Goal: Find specific page/section: Find specific page/section

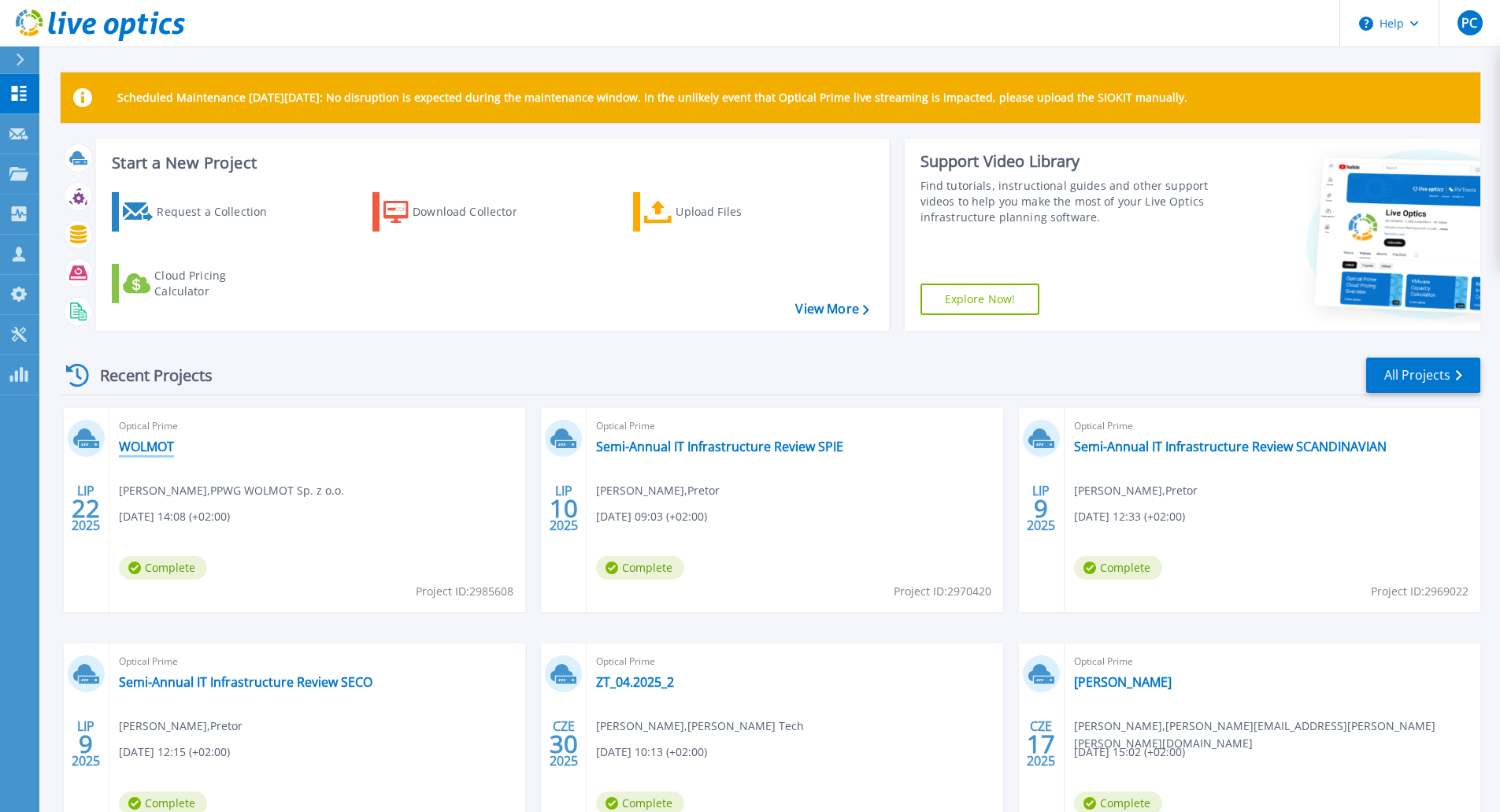
click at [150, 452] on link "WOLMOT" at bounding box center [147, 447] width 55 height 16
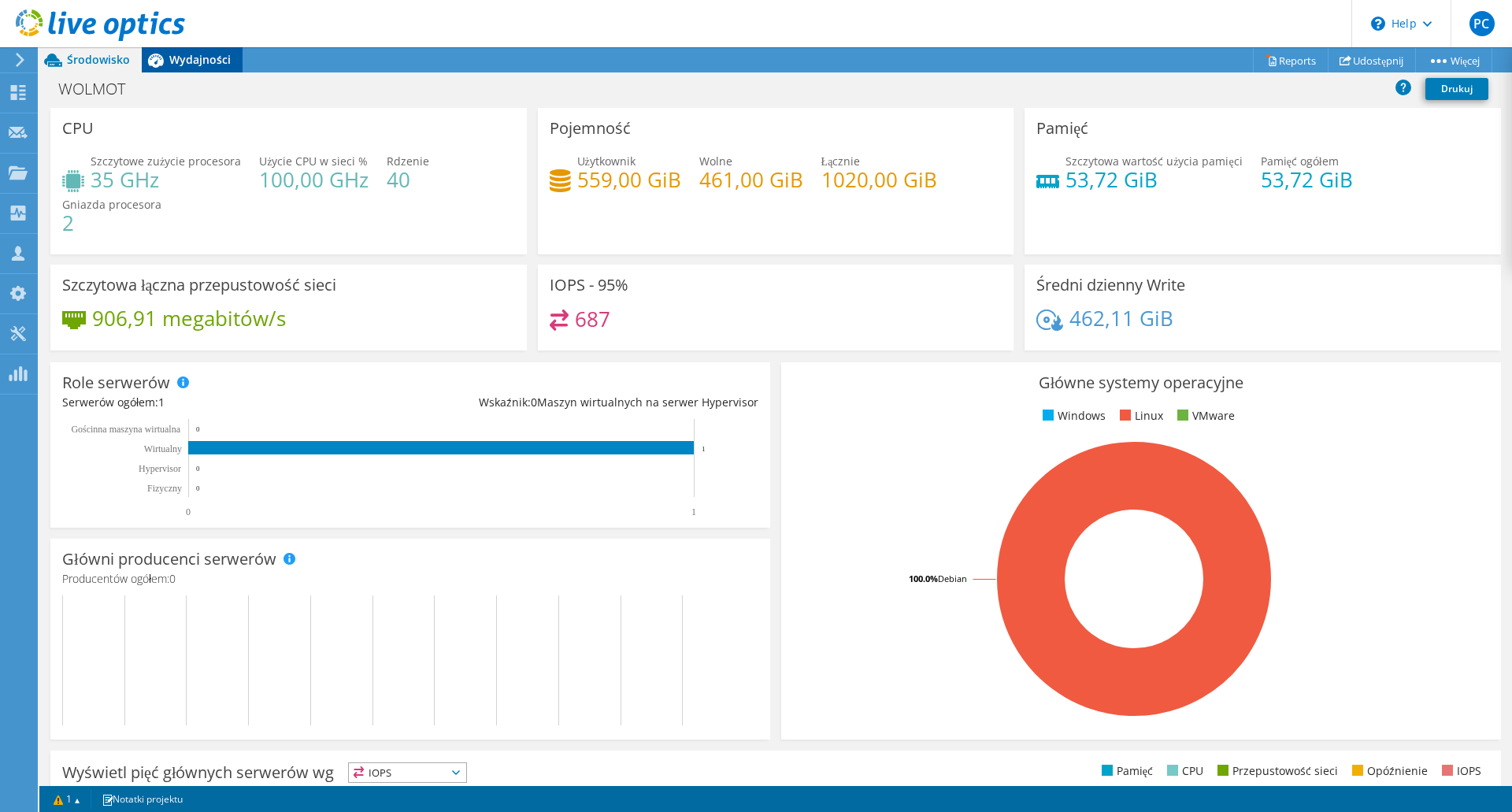
click at [194, 51] on div "Wydajności" at bounding box center [192, 60] width 101 height 25
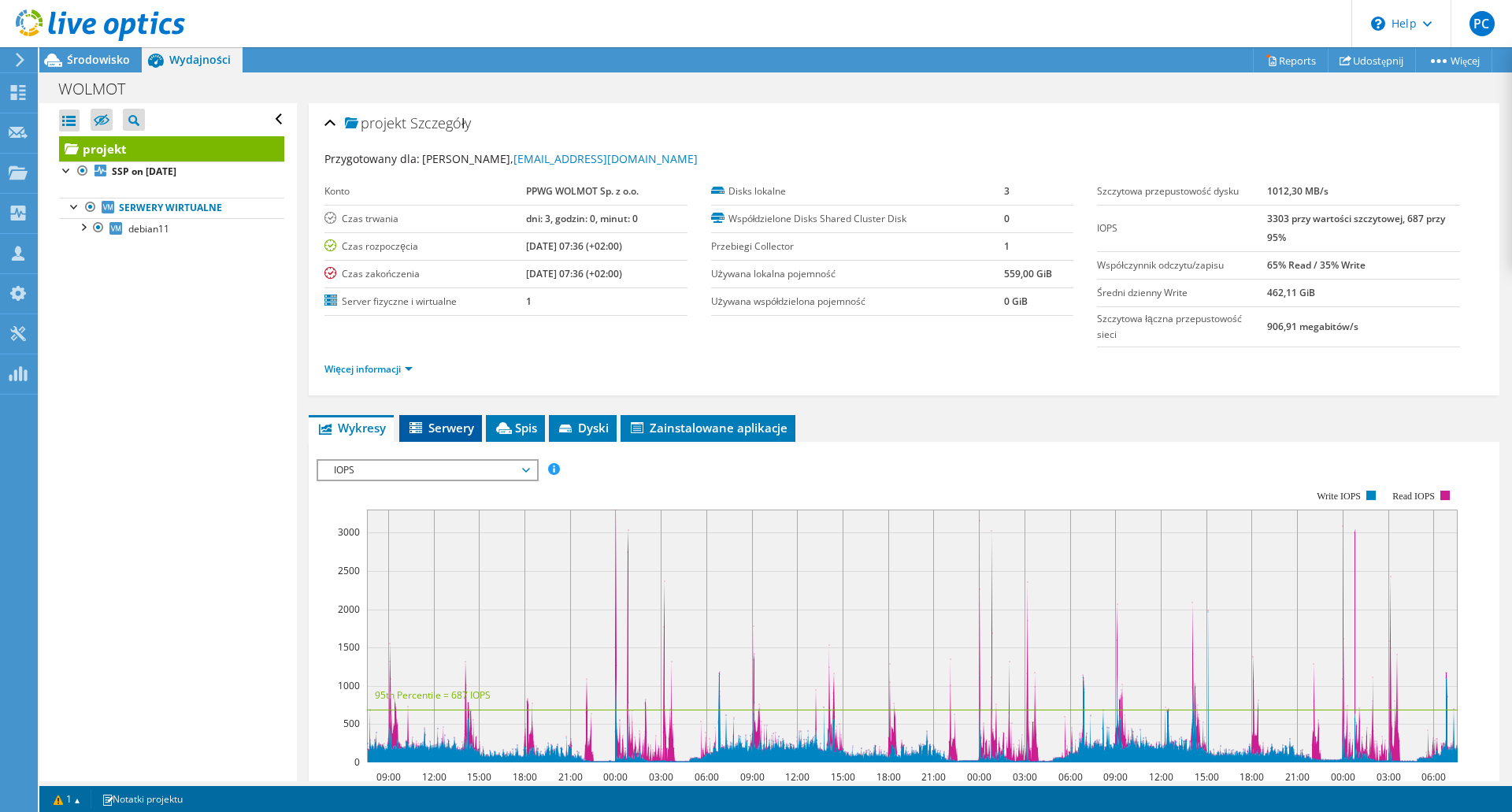
click at [455, 428] on span "Serwery" at bounding box center [441, 427] width 66 height 16
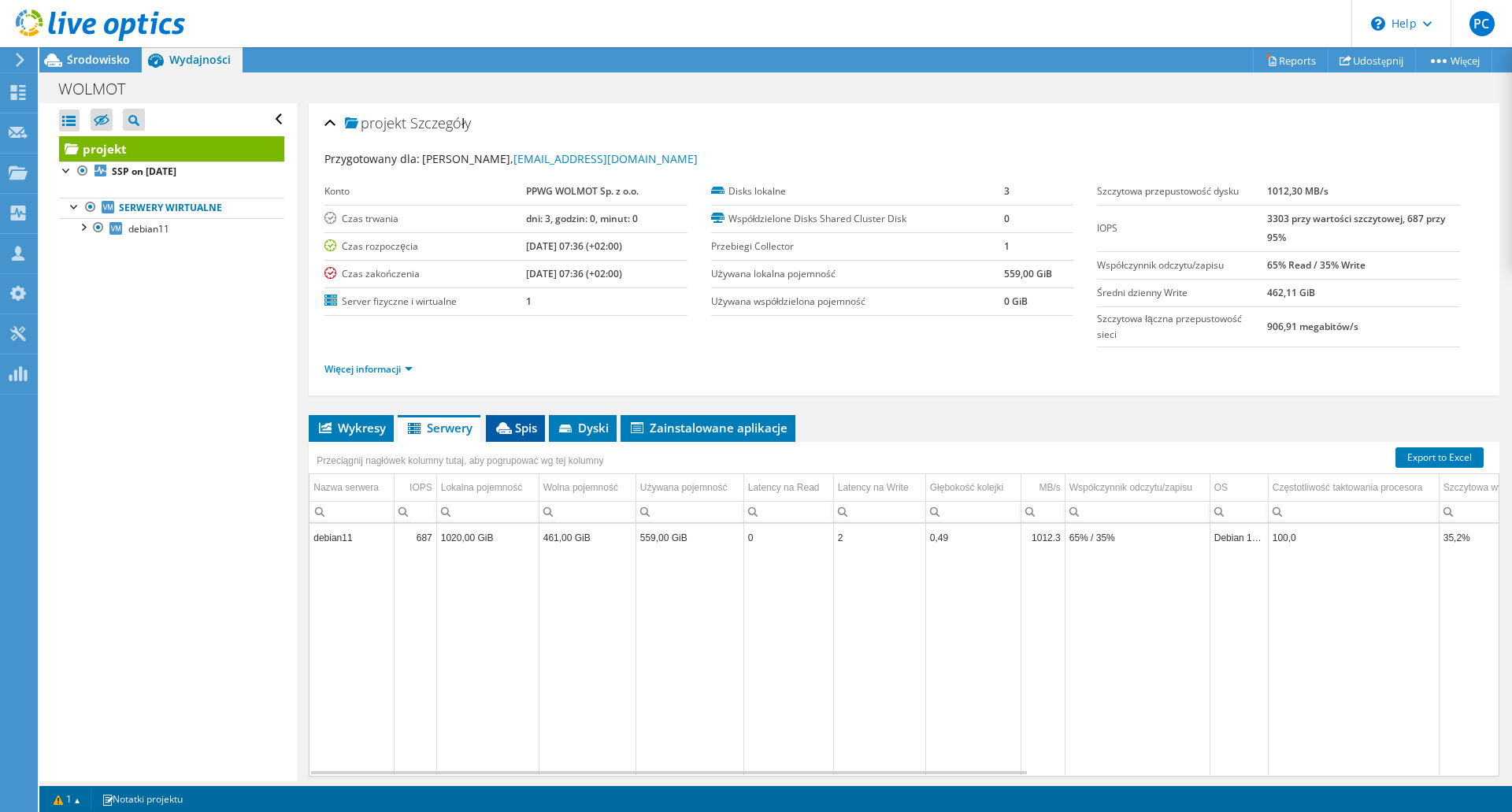
click at [521, 435] on span "Spis" at bounding box center [515, 427] width 43 height 16
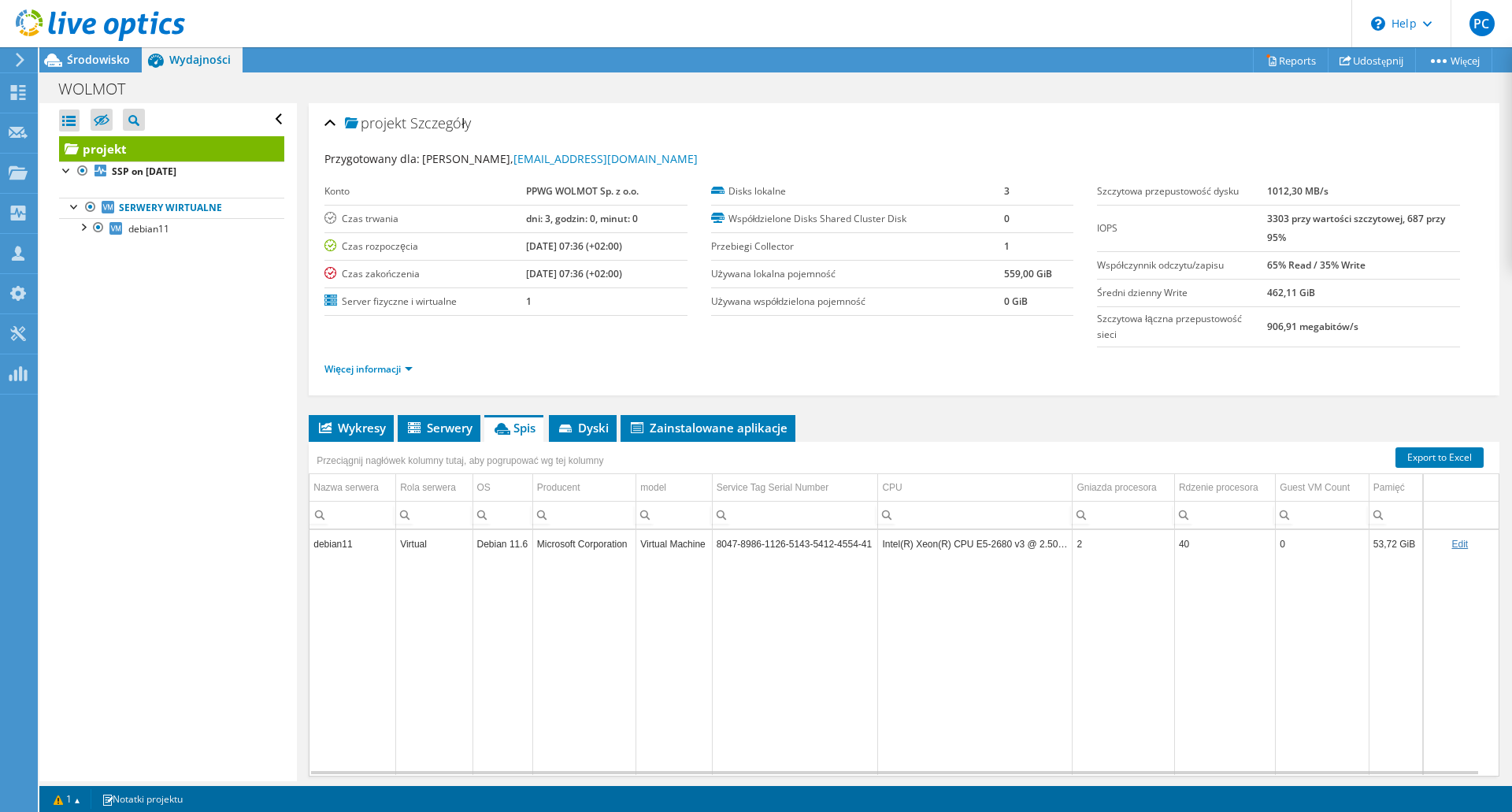
click at [596, 539] on td "Microsoft Corporation" at bounding box center [584, 543] width 104 height 27
